Goal: Information Seeking & Learning: Learn about a topic

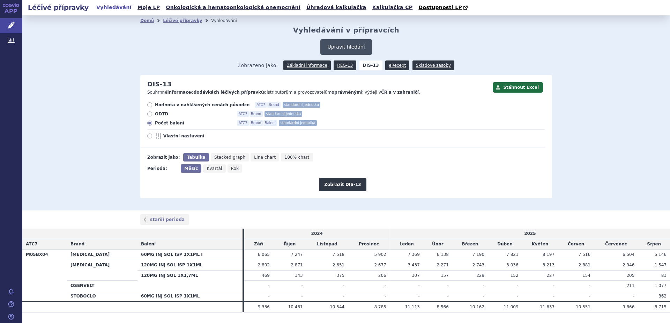
click at [336, 45] on button "Upravit hledání" at bounding box center [346, 47] width 51 height 16
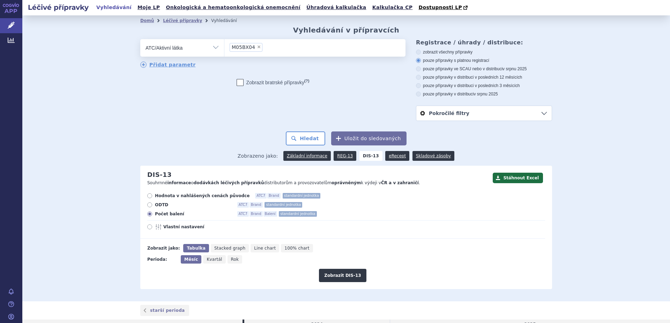
click at [257, 47] on span "×" at bounding box center [259, 47] width 4 height 4
click at [225, 47] on select "M05BX04" at bounding box center [224, 47] width 0 height 17
select select
click at [251, 47] on ul at bounding box center [315, 46] width 181 height 15
click at [225, 47] on select at bounding box center [224, 47] width 0 height 17
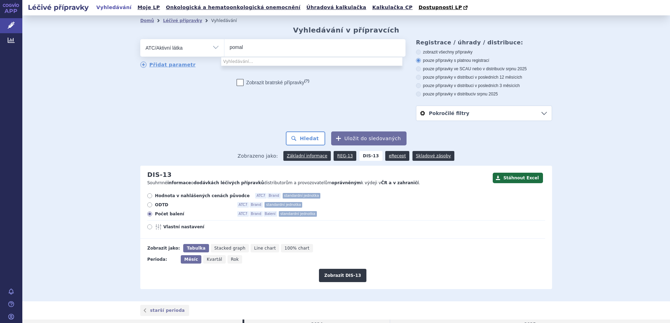
type input "pomali"
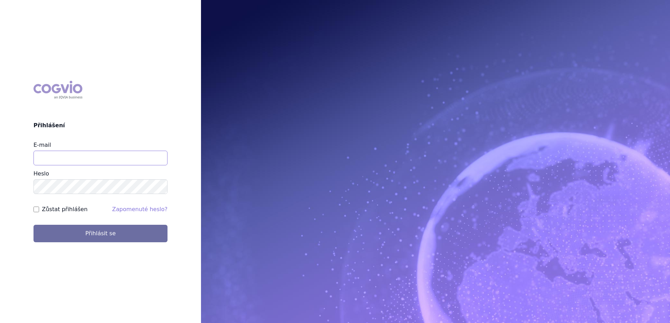
click at [95, 161] on input "E-mail" at bounding box center [101, 158] width 134 height 15
type input "gustav_sverak@accord-healthcare.com"
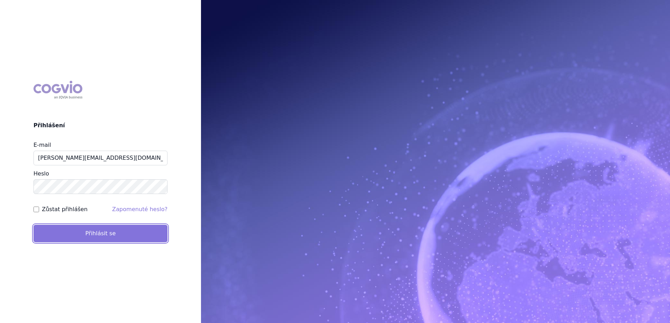
click at [105, 234] on button "Přihlásit se" at bounding box center [101, 233] width 134 height 17
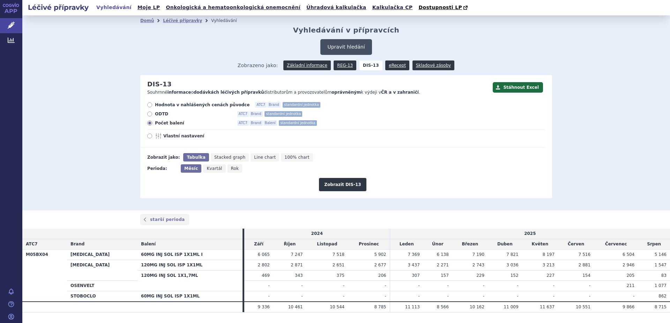
click at [334, 47] on button "Upravit hledání" at bounding box center [346, 47] width 51 height 16
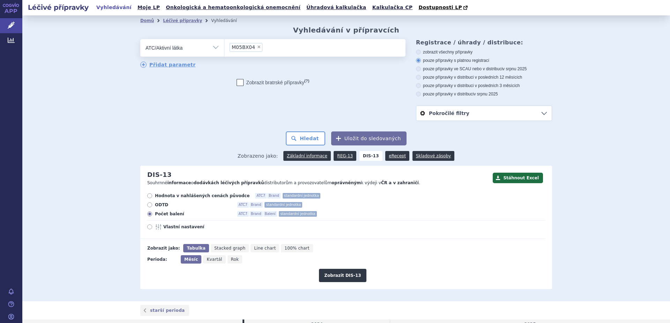
click at [257, 47] on span "×" at bounding box center [259, 47] width 4 height 4
click at [225, 47] on select "M05BX04" at bounding box center [224, 47] width 0 height 17
select select
click at [252, 47] on ul at bounding box center [315, 46] width 181 height 15
click at [225, 47] on select at bounding box center [224, 47] width 0 height 17
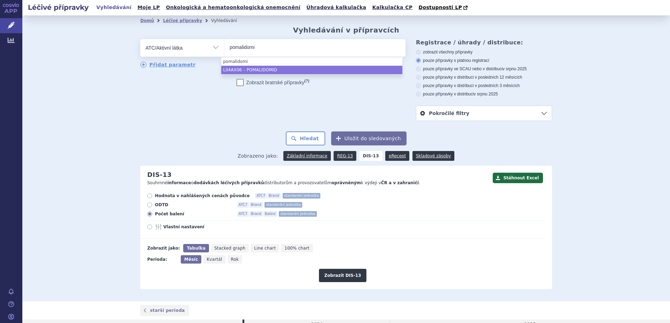
type input "pomalidomi"
select select "L04AX06"
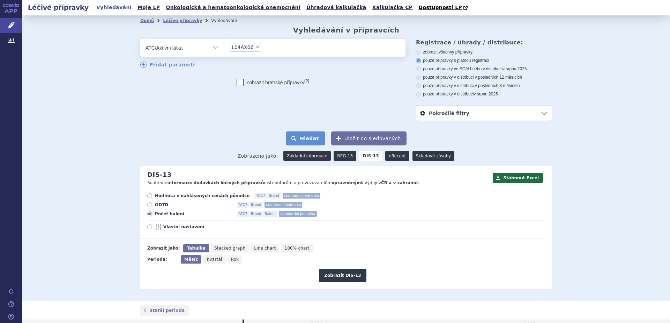
click at [305, 140] on button "Hledat" at bounding box center [305, 138] width 39 height 14
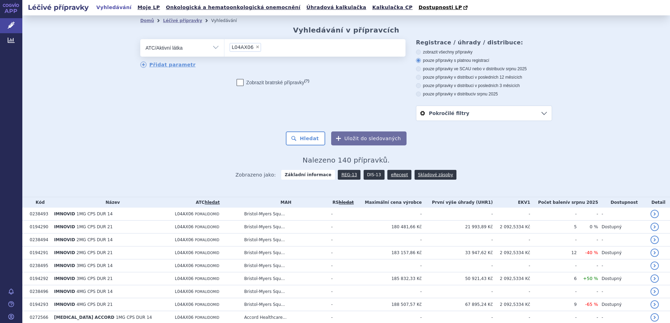
click at [365, 176] on link "DIS-13" at bounding box center [374, 175] width 21 height 10
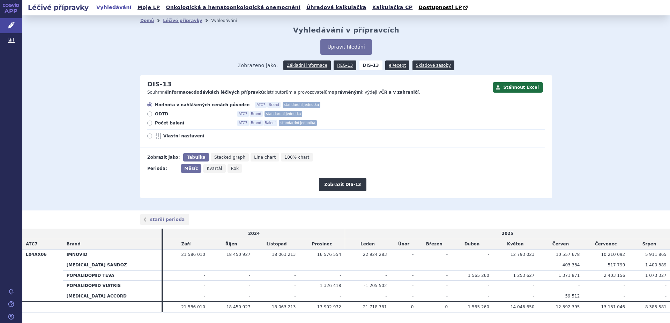
scroll to position [18, 0]
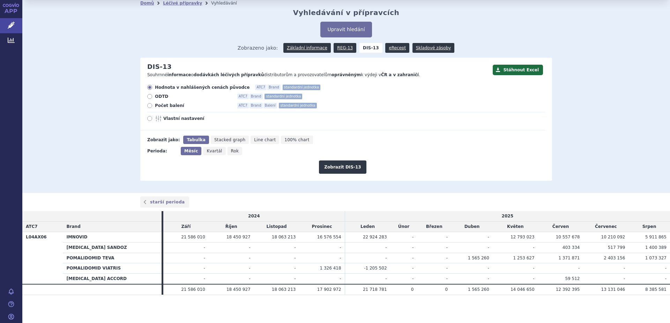
click at [147, 104] on icon at bounding box center [149, 105] width 5 height 5
click at [148, 104] on input "Počet balení ATC7 Brand Balení standardní jednotka" at bounding box center [150, 106] width 5 height 5
radio input "true"
click at [339, 169] on button "Zobrazit DIS-13" at bounding box center [342, 166] width 47 height 13
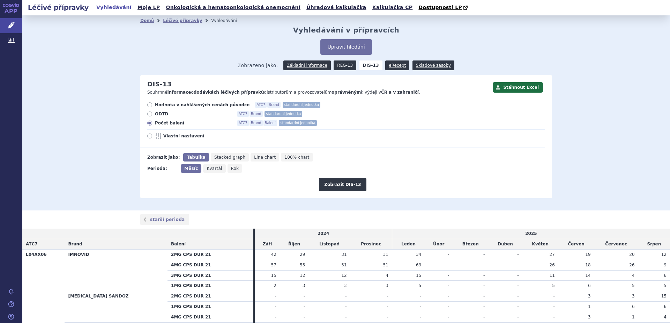
click at [340, 65] on link "REG-13" at bounding box center [345, 65] width 23 height 10
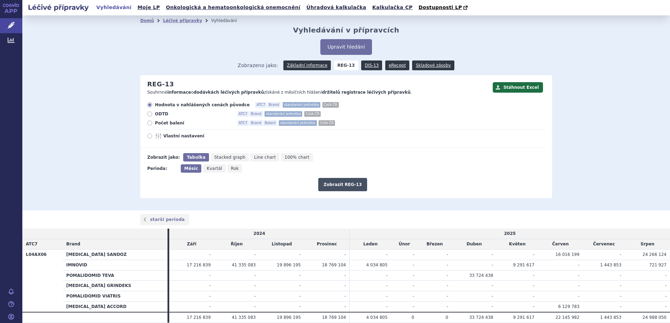
click at [328, 183] on button "Zobrazit REG-13" at bounding box center [342, 184] width 49 height 13
click at [167, 124] on span "Počet balení" at bounding box center [193, 123] width 77 height 6
click at [153, 124] on input "Počet balení ATC7 Brand Balení standardní jednotka Celá ČR" at bounding box center [150, 124] width 5 height 5
radio input "true"
click at [339, 182] on button "Zobrazit REG-13" at bounding box center [342, 184] width 49 height 13
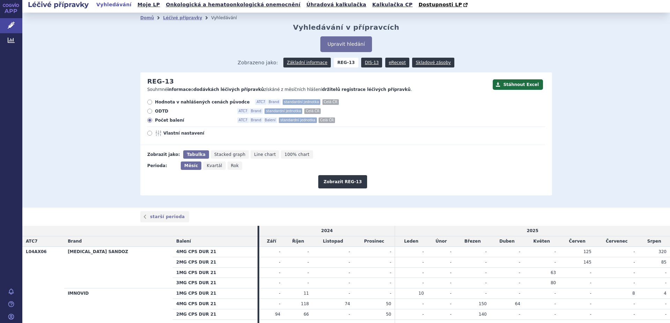
scroll to position [2, 0]
click at [366, 63] on link "DIS-13" at bounding box center [371, 63] width 21 height 10
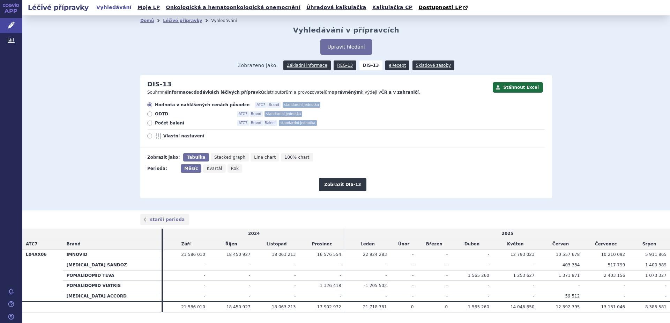
click at [156, 124] on span "Počet balení" at bounding box center [193, 123] width 77 height 6
click at [153, 124] on input "Počet balení ATC7 Brand Balení standardní jednotka" at bounding box center [150, 124] width 5 height 5
radio input "true"
click at [330, 185] on button "Zobrazit DIS-13" at bounding box center [342, 184] width 47 height 13
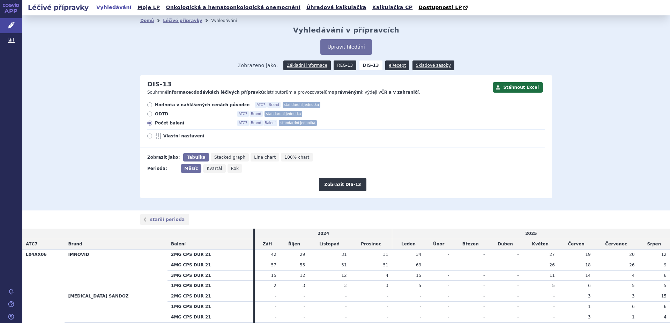
click at [340, 66] on link "REG-13" at bounding box center [345, 65] width 23 height 10
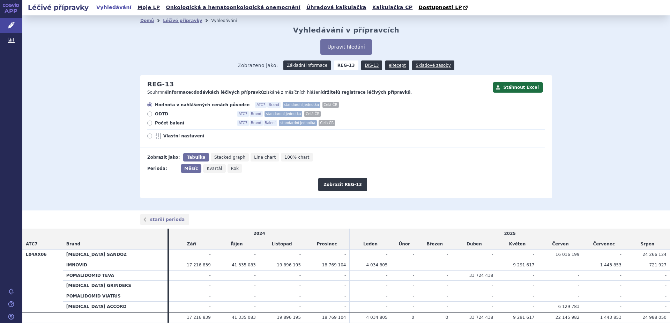
click at [300, 67] on link "Základní informace" at bounding box center [307, 65] width 47 height 10
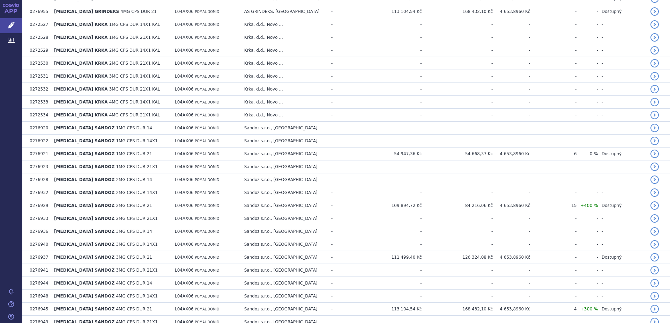
scroll to position [657, 0]
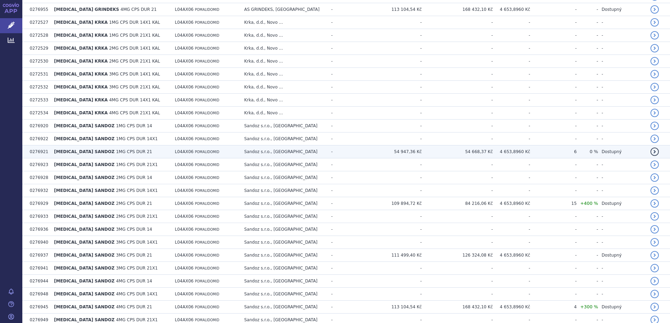
click at [74, 150] on span "[MEDICAL_DATA] SANDOZ" at bounding box center [84, 151] width 60 height 5
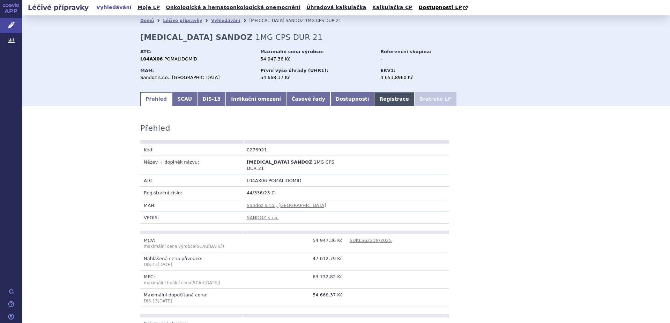
click at [374, 98] on link "Registrace" at bounding box center [394, 99] width 40 height 14
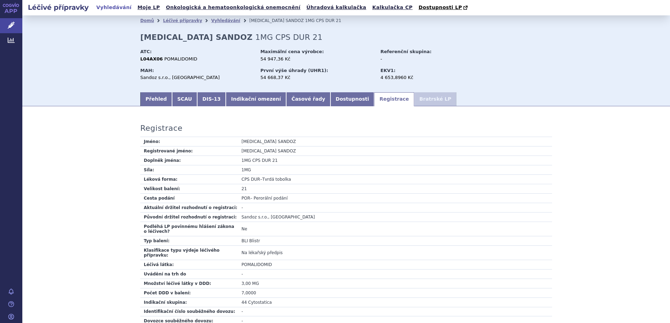
scroll to position [192, 0]
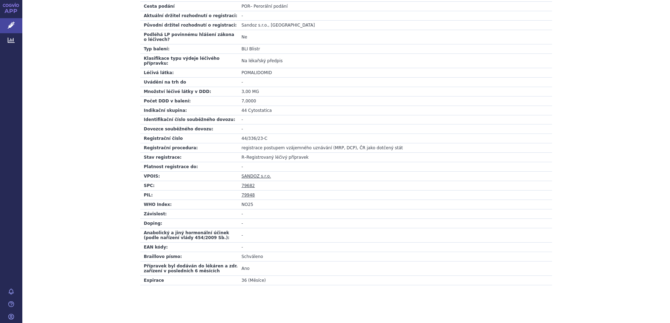
click at [247, 192] on link "79948" at bounding box center [248, 194] width 13 height 5
